Goal: Information Seeking & Learning: Learn about a topic

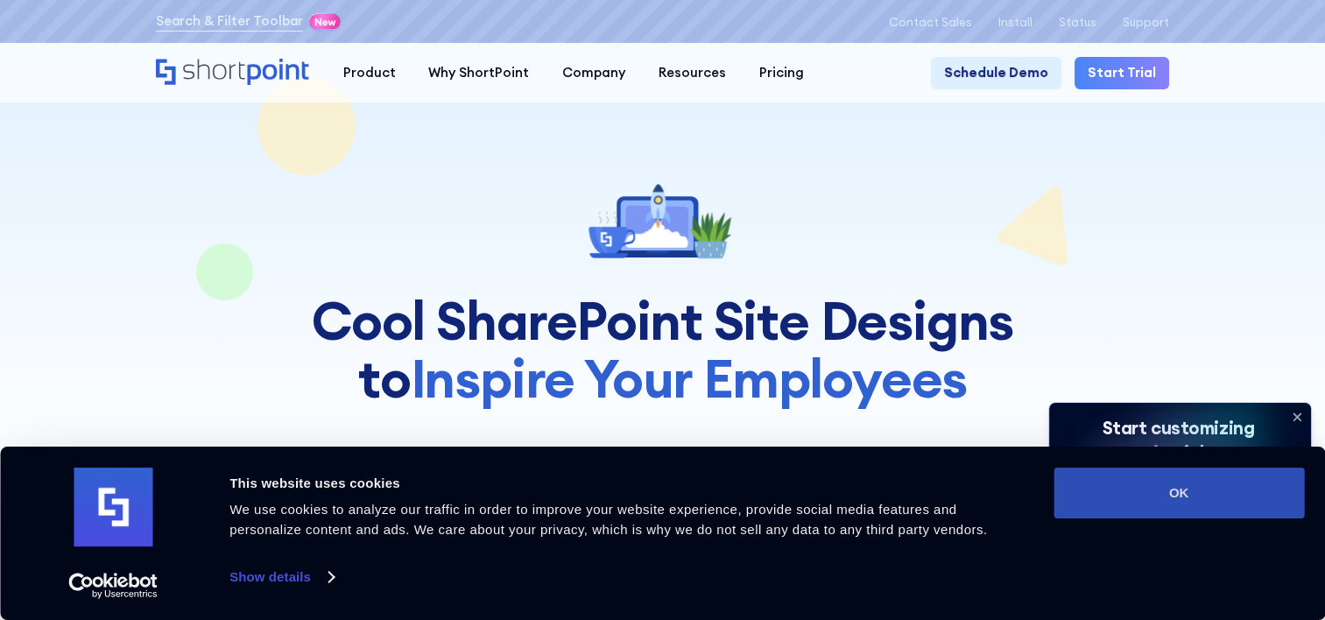
click at [1152, 494] on button "OK" at bounding box center [1178, 493] width 250 height 51
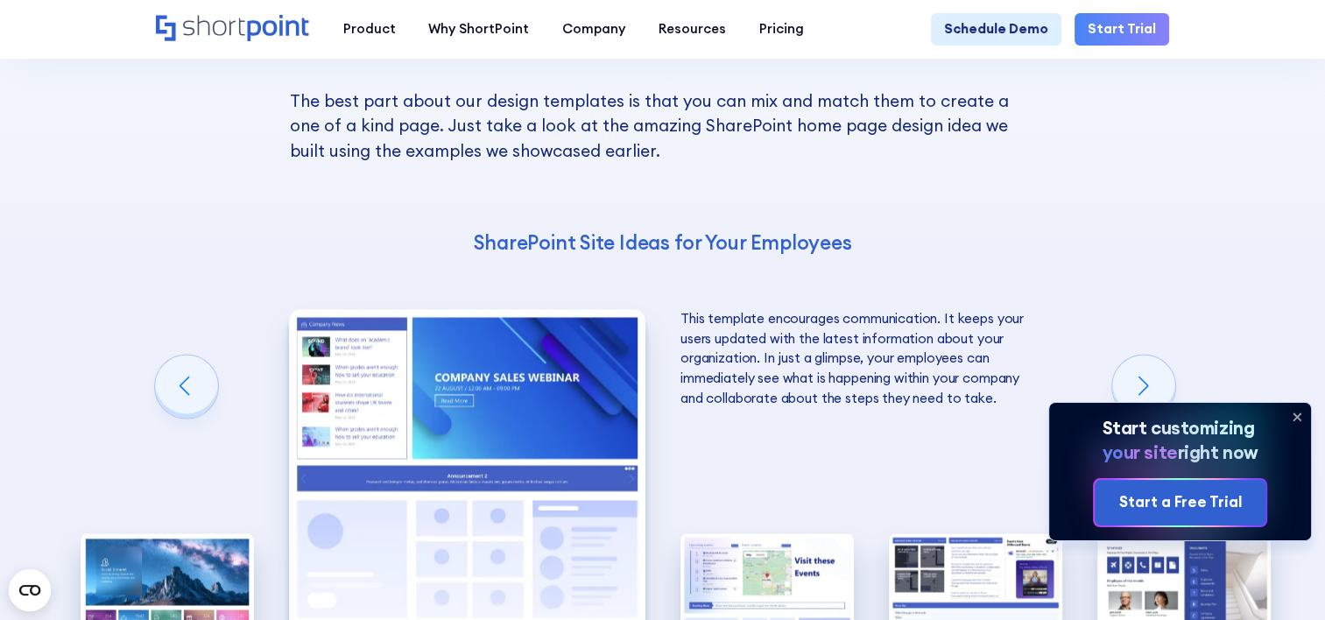
scroll to position [3065, 0]
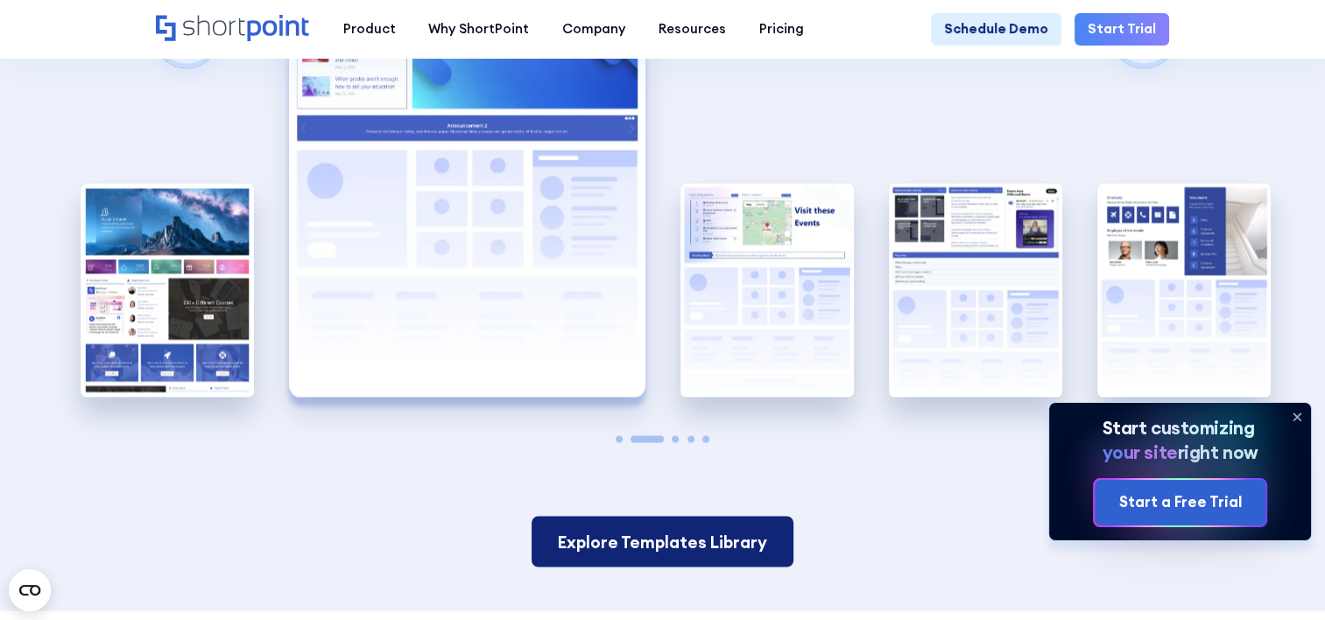
click at [697, 524] on link "Explore Templates Library" at bounding box center [663, 542] width 263 height 52
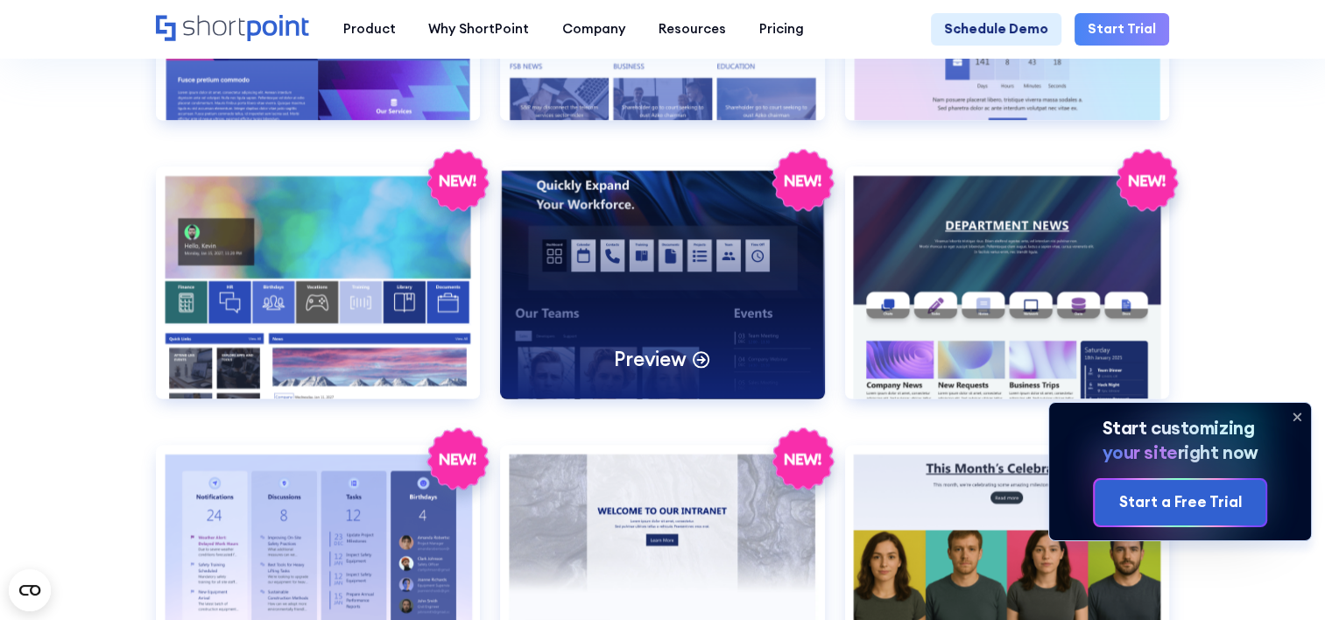
scroll to position [2539, 0]
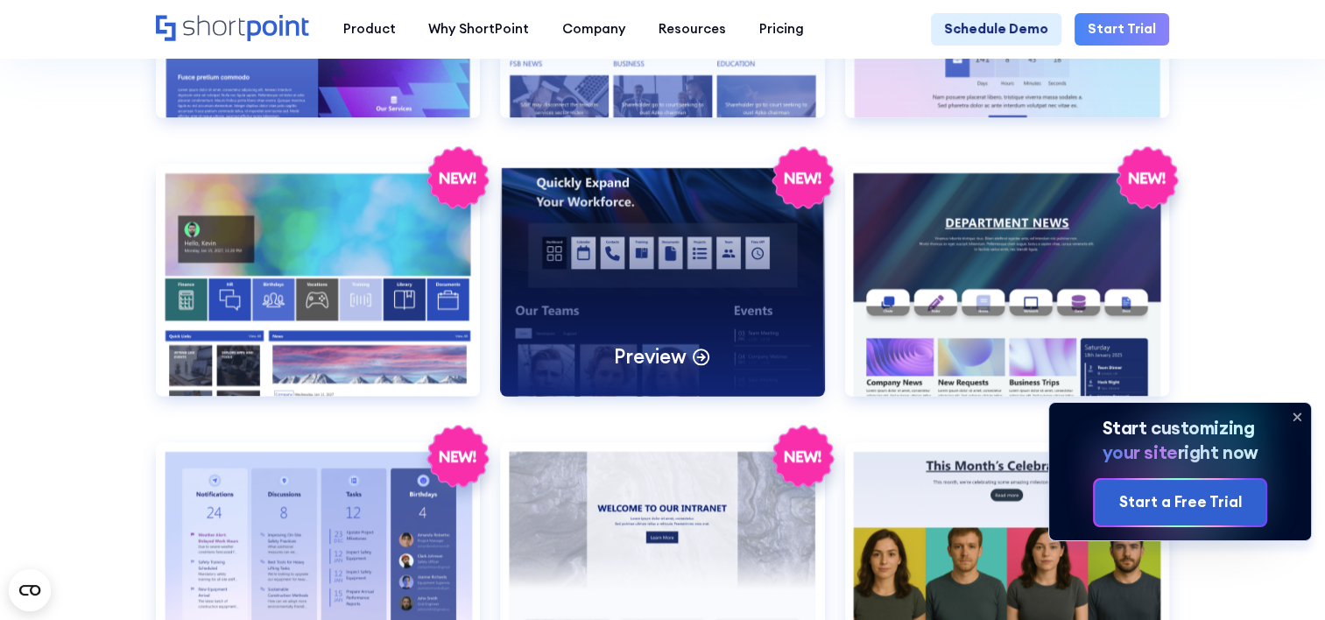
click at [653, 303] on div "Preview" at bounding box center [662, 280] width 325 height 232
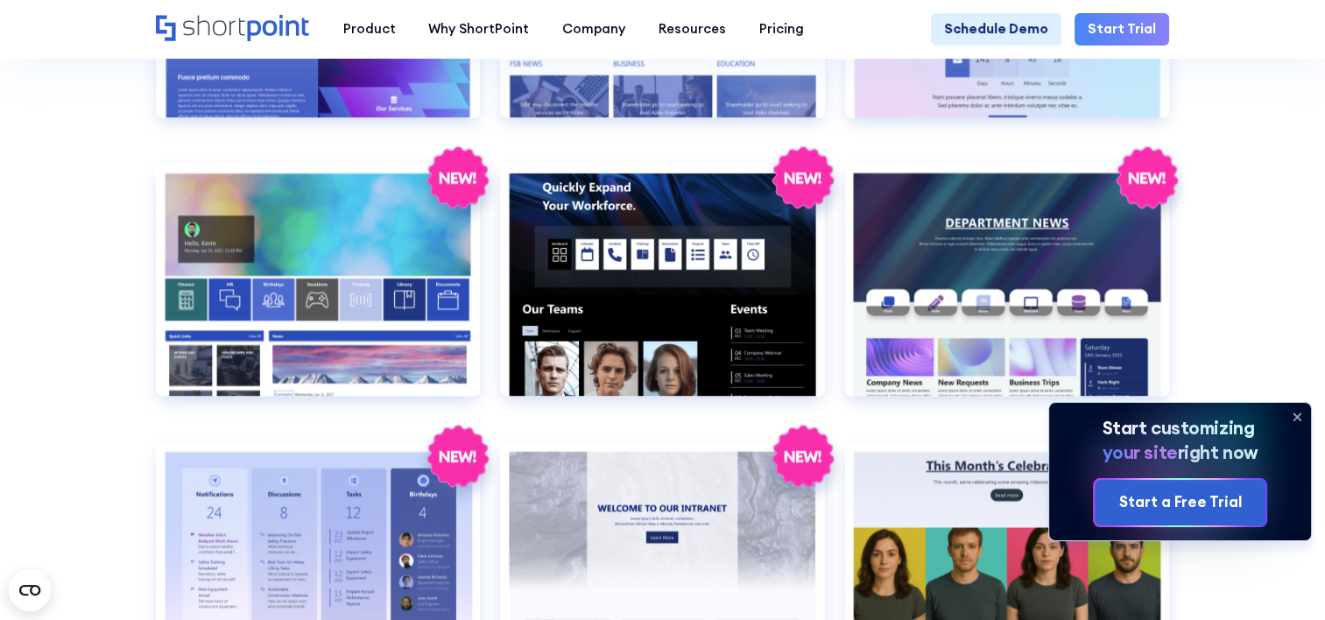
click at [1297, 416] on icon at bounding box center [1296, 417] width 7 height 7
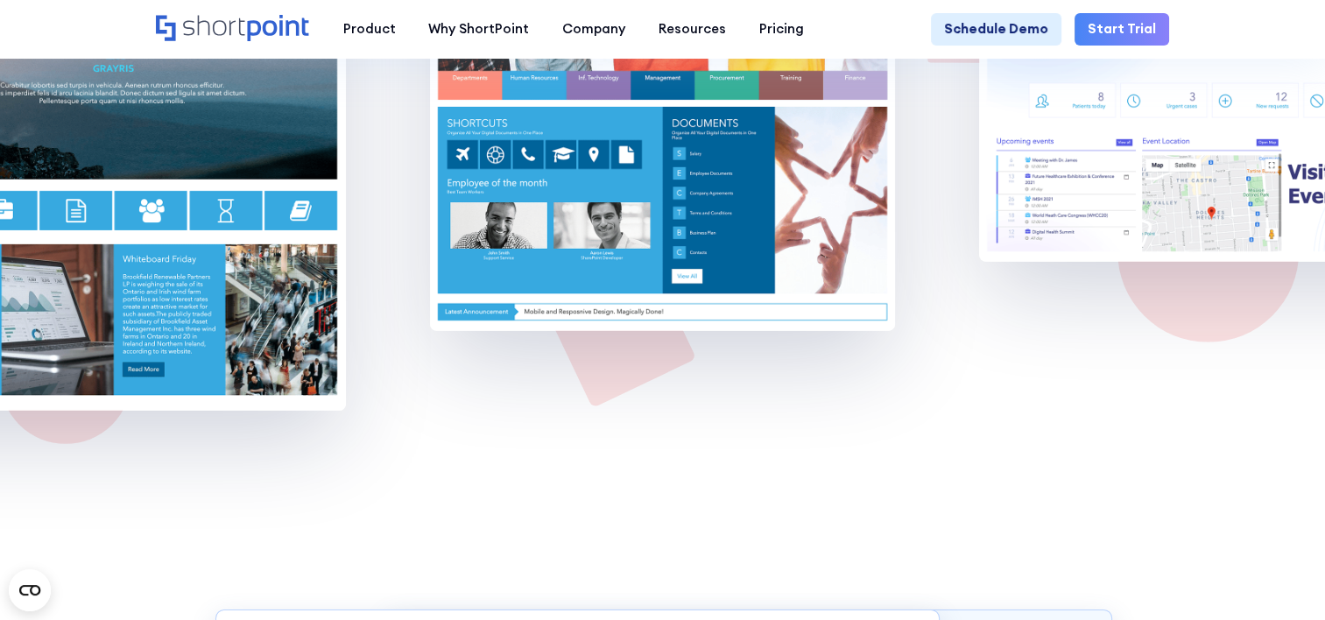
scroll to position [11685, 0]
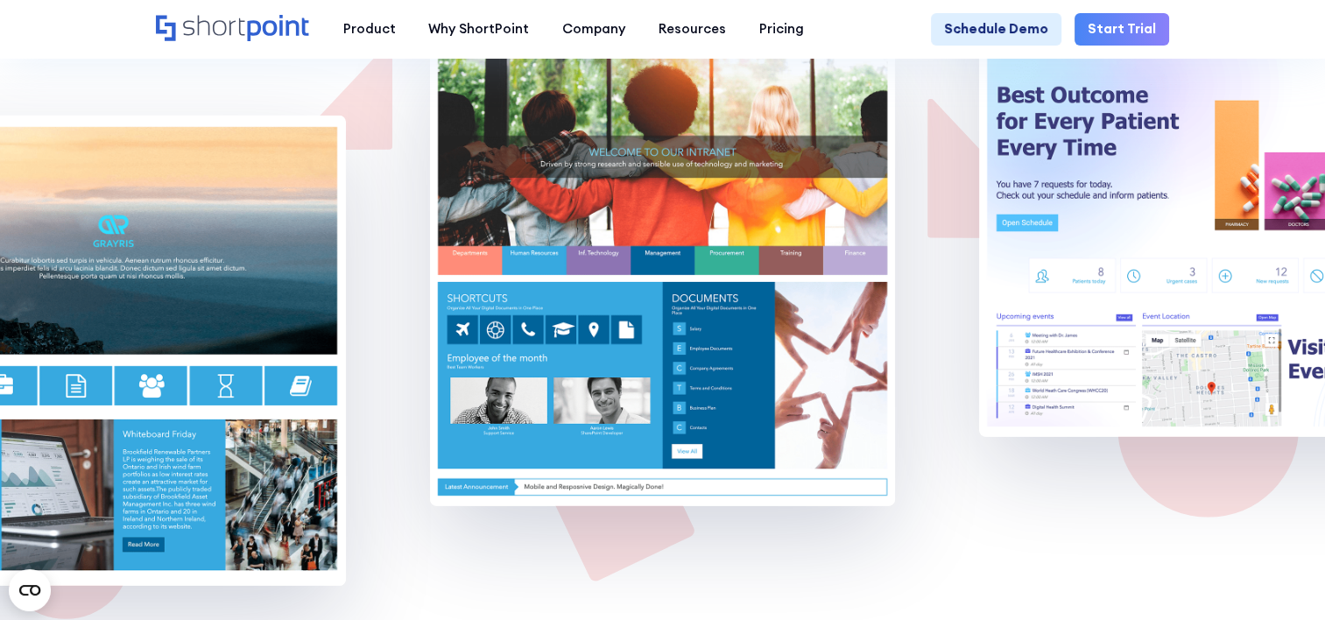
click at [695, 284] on img at bounding box center [662, 271] width 465 height 470
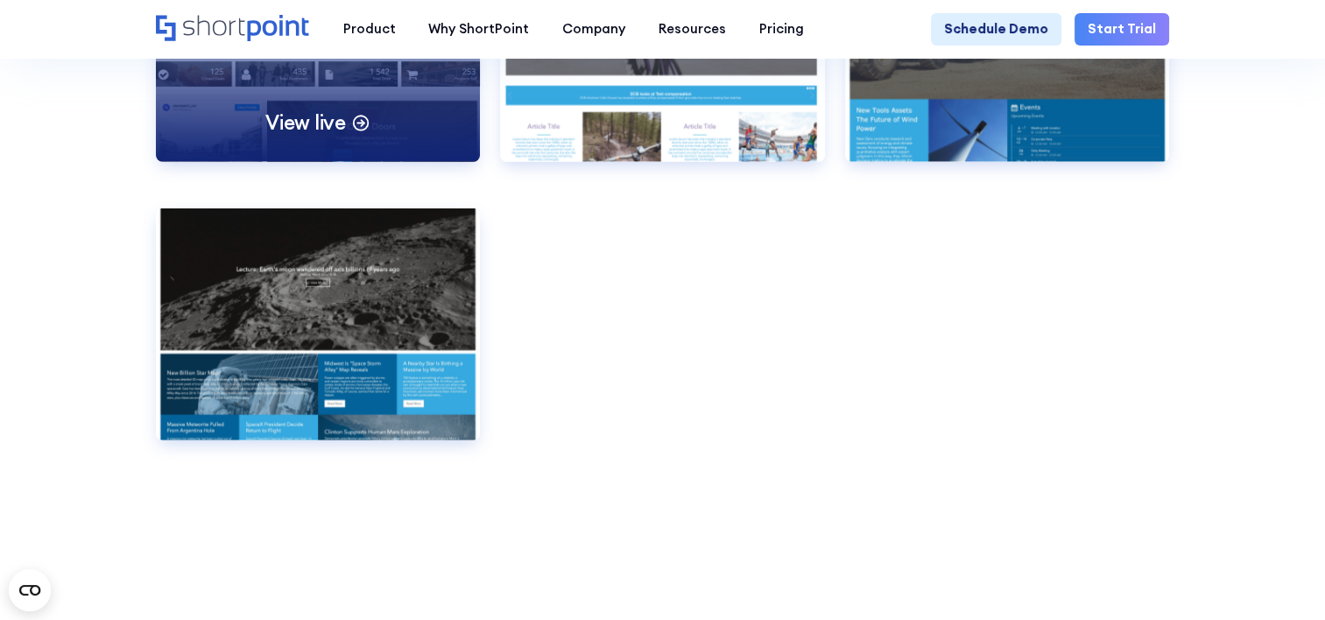
scroll to position [10634, 0]
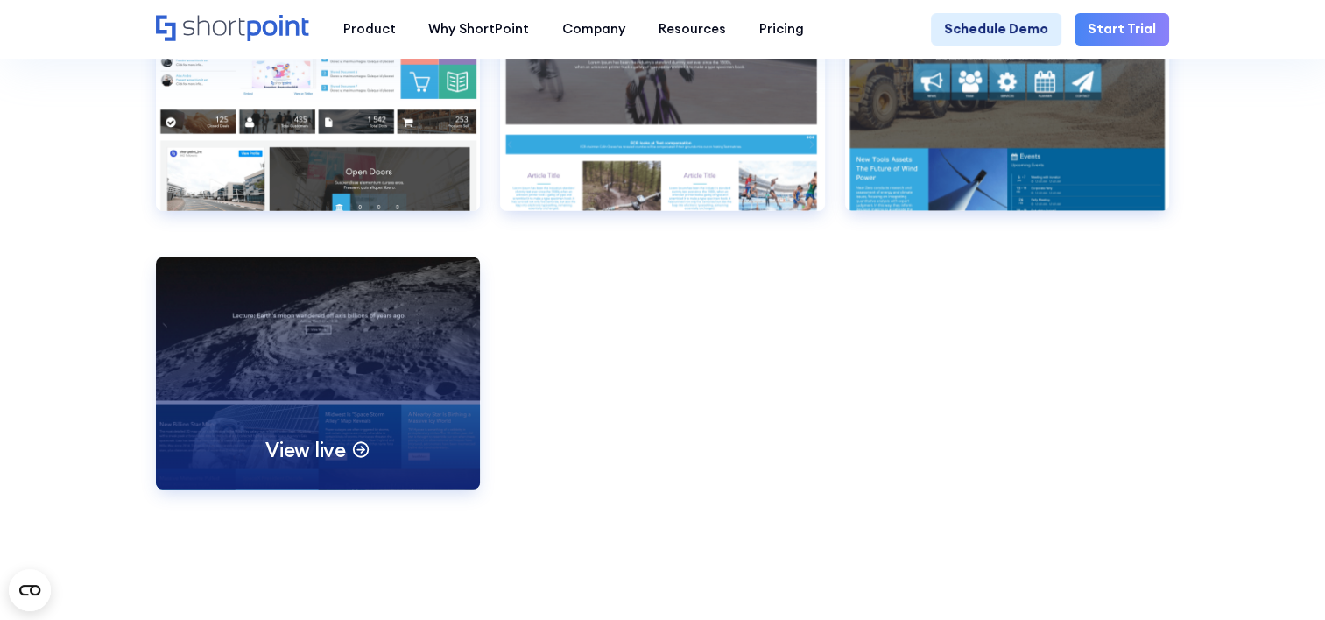
click at [364, 440] on div "View live" at bounding box center [318, 373] width 325 height 232
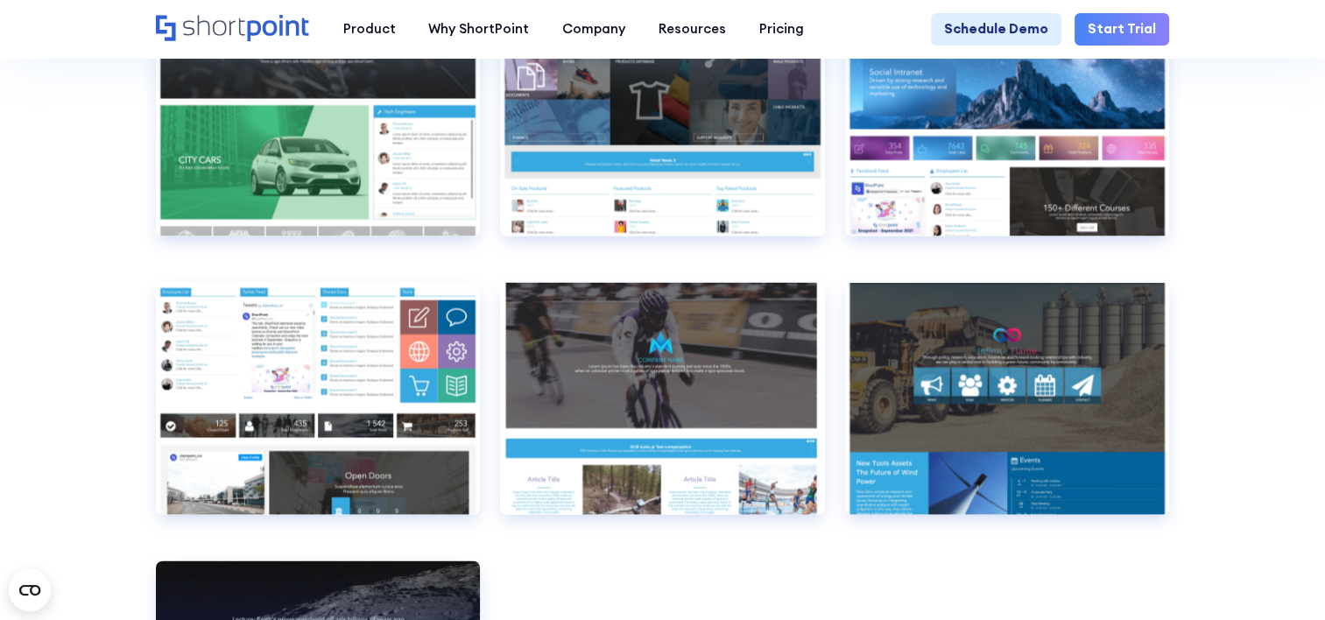
scroll to position [10284, 0]
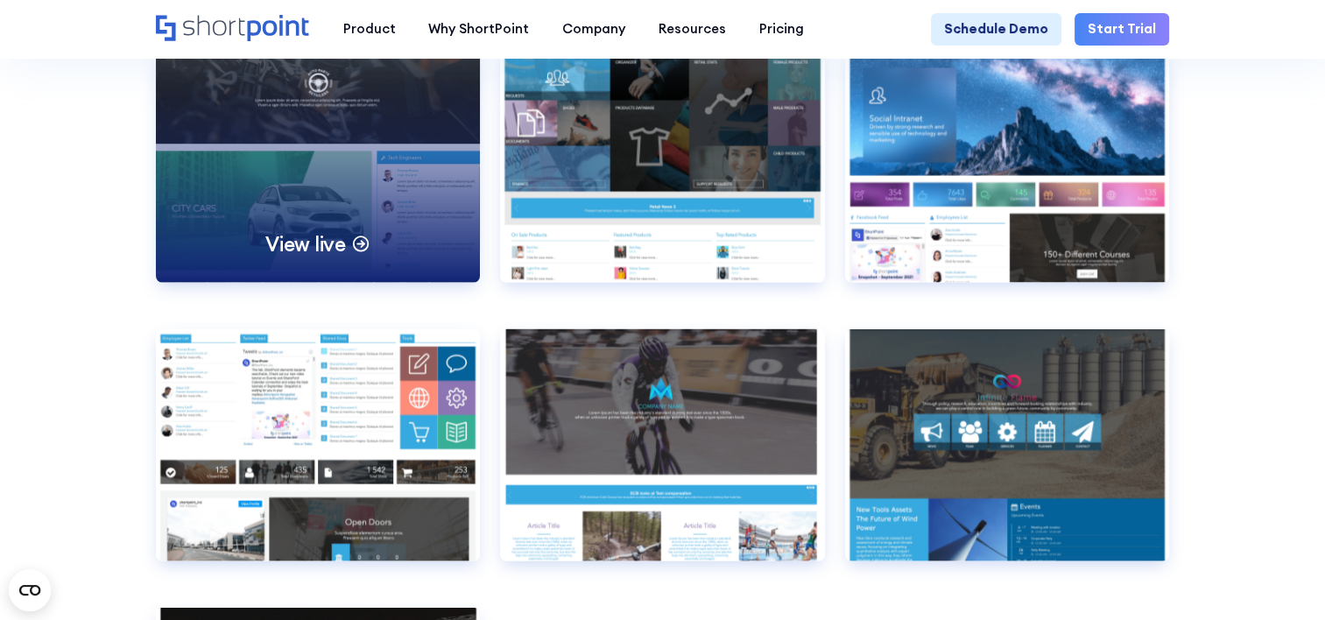
click at [284, 251] on div "View live" at bounding box center [318, 167] width 325 height 232
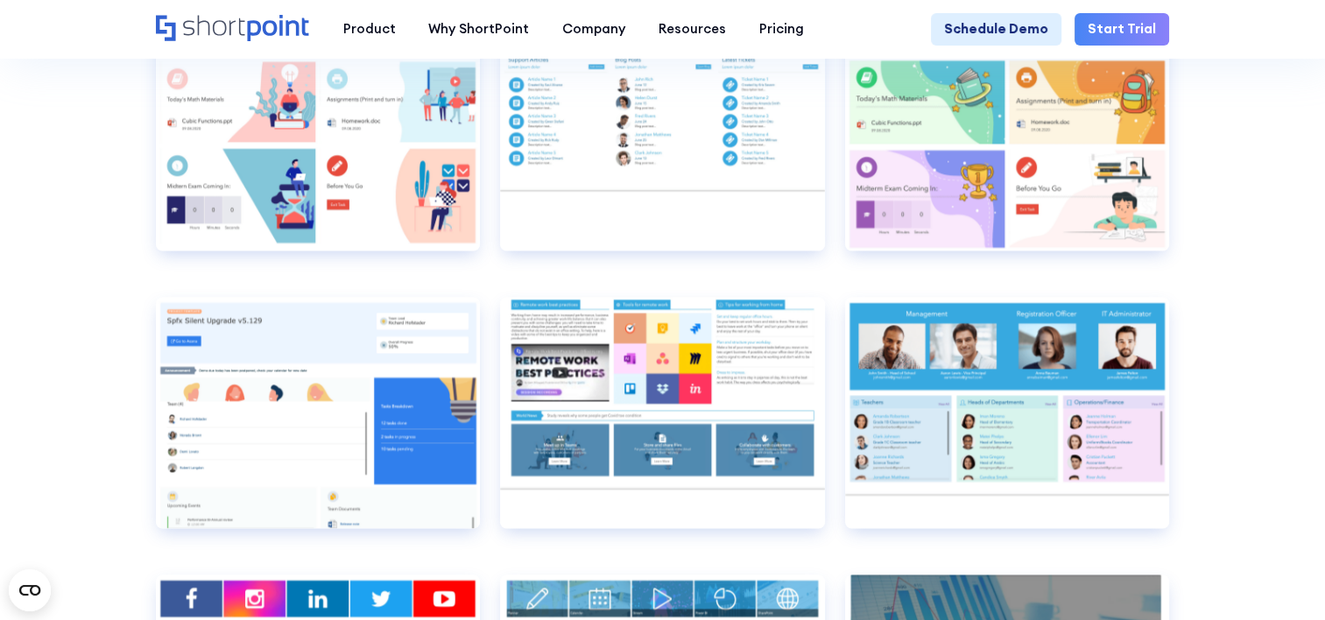
scroll to position [8707, 0]
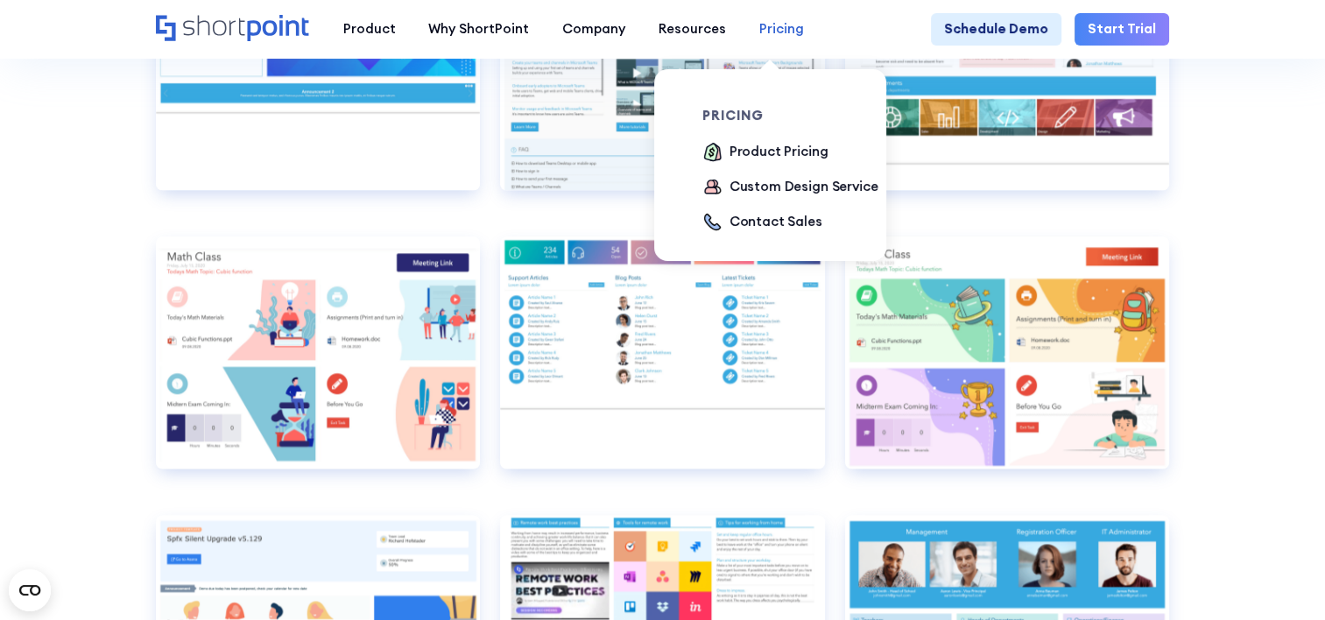
click at [774, 39] on div "Pricing" at bounding box center [781, 29] width 45 height 20
click at [779, 151] on div "Product Pricing" at bounding box center [778, 152] width 99 height 20
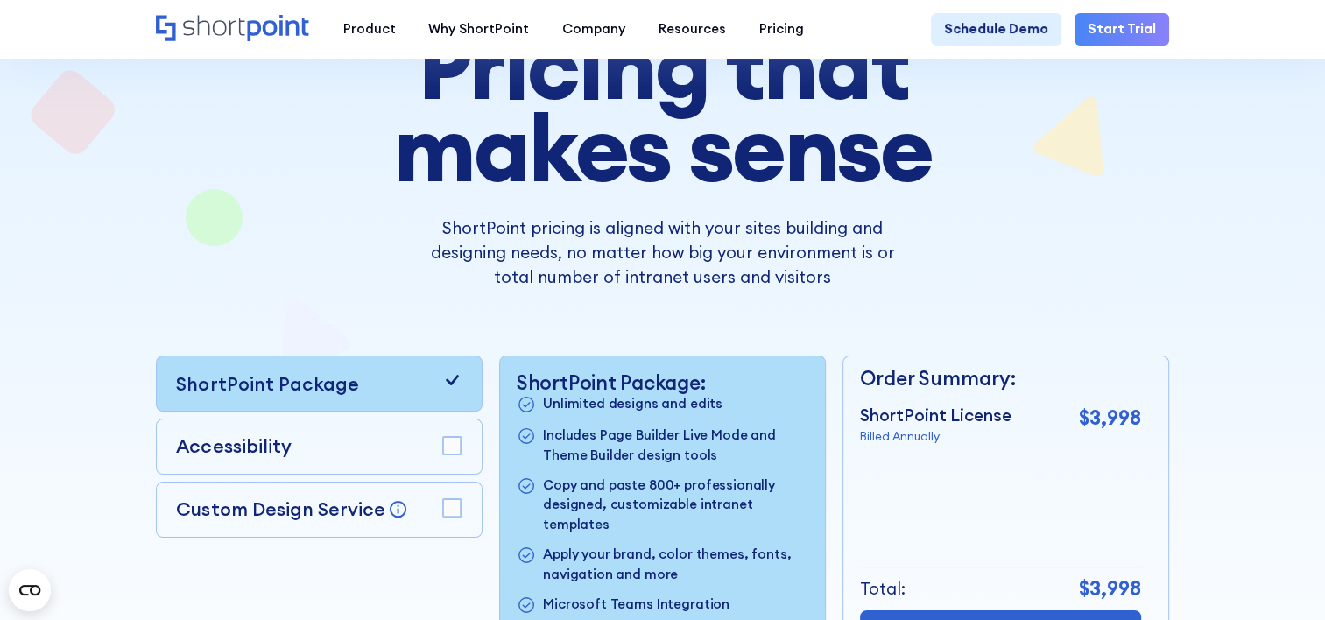
scroll to position [88, 0]
